Goal: Use online tool/utility: Utilize a website feature to perform a specific function

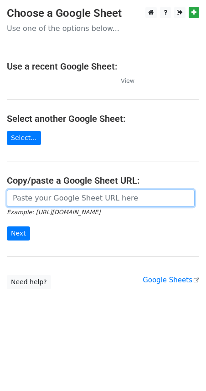
click at [63, 198] on input "url" at bounding box center [101, 198] width 188 height 17
paste input "[URL][DOMAIN_NAME]"
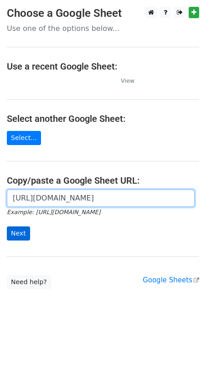
type input "[URL][DOMAIN_NAME]"
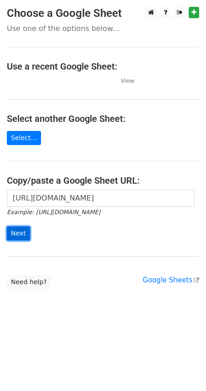
click at [25, 228] on input "Next" at bounding box center [18, 234] width 23 height 14
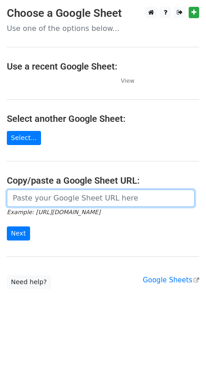
click at [71, 204] on input "url" at bounding box center [101, 198] width 188 height 17
click at [74, 197] on input "url" at bounding box center [101, 198] width 188 height 17
paste input "[URL][DOMAIN_NAME]"
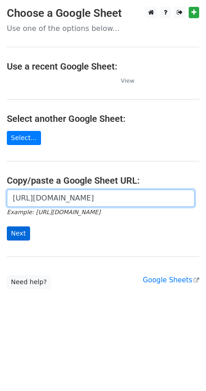
type input "[URL][DOMAIN_NAME]"
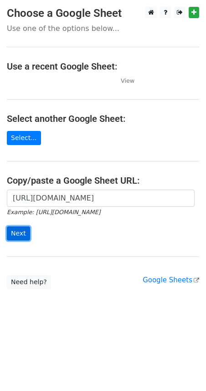
scroll to position [0, 0]
click at [14, 231] on input "Next" at bounding box center [18, 234] width 23 height 14
